Goal: Information Seeking & Learning: Learn about a topic

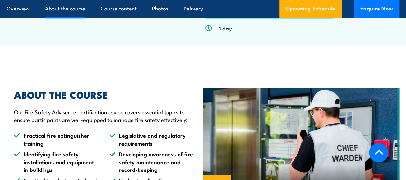
scroll to position [426, 0]
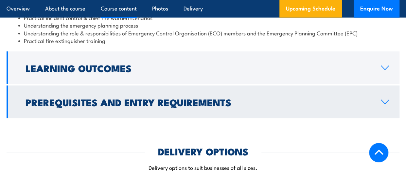
click at [134, 100] on h2 "Prerequisites and Entry Requirements" at bounding box center [198, 102] width 345 height 9
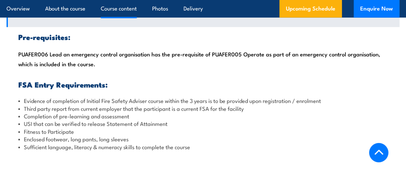
scroll to position [738, 0]
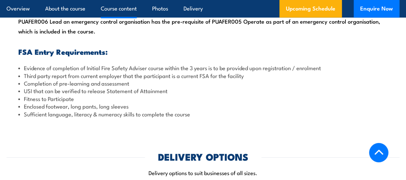
click at [334, 68] on li "Evidence of completion of Initial Fire Safety Adviser course within the 3 years…" at bounding box center [203, 68] width 370 height 8
click at [236, 75] on li "Third party report from current employer that the participant is a current FSA …" at bounding box center [203, 76] width 370 height 8
click at [242, 74] on li "Third party report from current employer that the participant is a current FSA …" at bounding box center [203, 76] width 370 height 8
click at [133, 85] on li "Completion of pre-learning and assessment" at bounding box center [203, 83] width 370 height 8
click at [123, 99] on li "Fitness to Participate" at bounding box center [203, 99] width 370 height 8
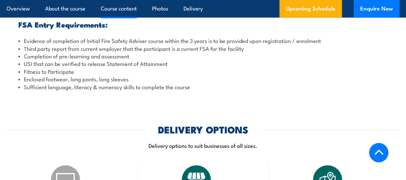
scroll to position [771, 0]
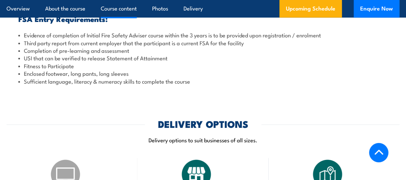
click at [180, 85] on div "Pre-requisites: PUAFER006 Lead an emergency control organisation has the pre-re…" at bounding box center [203, 26] width 393 height 129
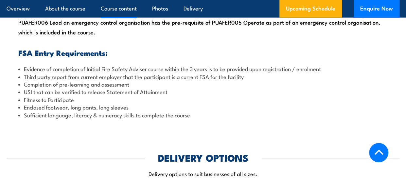
scroll to position [738, 0]
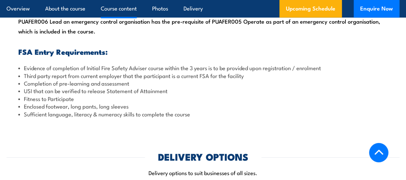
click at [235, 72] on li "Third party report from current employer that the participant is a current FSA …" at bounding box center [203, 76] width 370 height 8
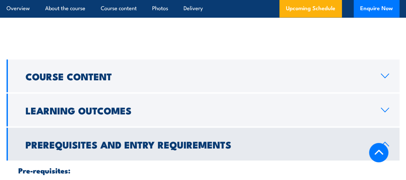
scroll to position [542, 0]
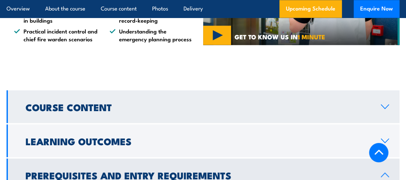
click at [271, 104] on h2 "Course Content" at bounding box center [198, 106] width 345 height 9
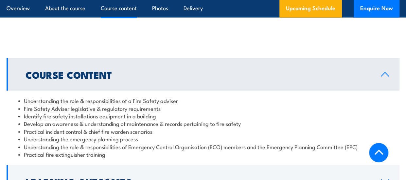
scroll to position [575, 0]
click at [149, 79] on link "Course Content" at bounding box center [203, 73] width 393 height 33
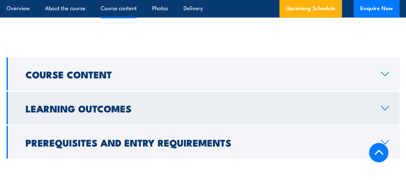
click at [129, 110] on h2 "Learning Outcomes" at bounding box center [198, 107] width 345 height 9
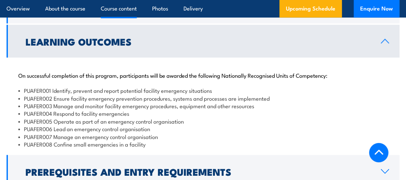
scroll to position [640, 0]
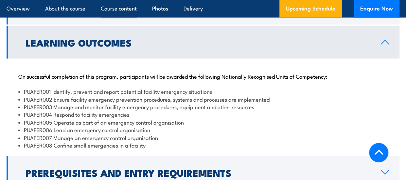
click at [250, 44] on h2 "Learning Outcomes" at bounding box center [198, 42] width 345 height 9
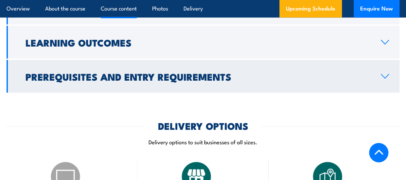
click at [239, 65] on link "Prerequisites and Entry Requirements" at bounding box center [203, 76] width 393 height 33
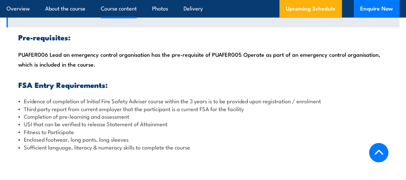
scroll to position [706, 0]
click at [248, 106] on li "Third party report from current employer that the participant is a current FSA …" at bounding box center [203, 108] width 370 height 8
click at [288, 100] on li "Evidence of completion of Initial Fire Safety Adviser course within the 3 years…" at bounding box center [203, 101] width 370 height 8
click at [245, 108] on li "Third party report from current employer that the participant is a current FSA …" at bounding box center [203, 108] width 370 height 8
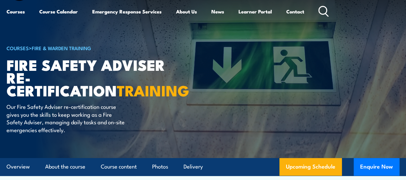
scroll to position [18, 0]
